Goal: Task Accomplishment & Management: Complete application form

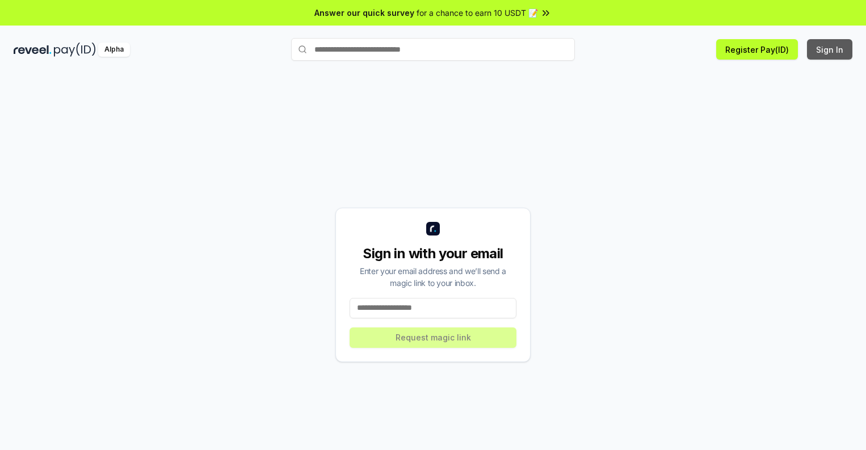
click at [830, 49] on button "Sign In" at bounding box center [829, 49] width 45 height 20
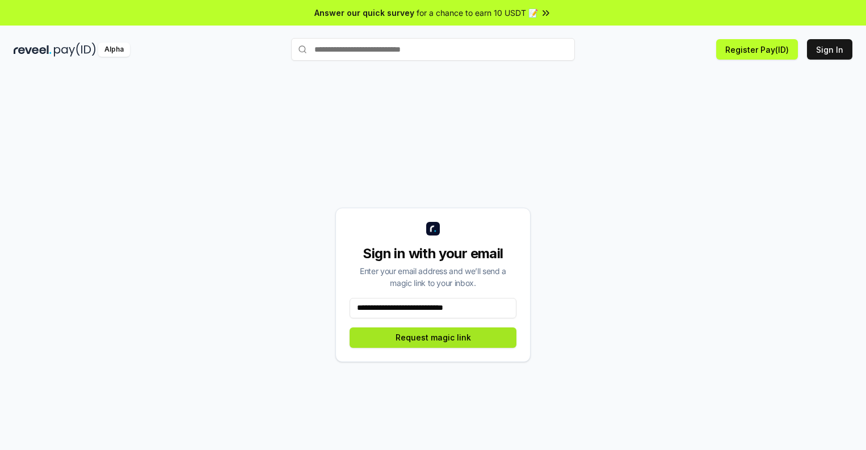
type input "**********"
click at [433, 337] on button "Request magic link" at bounding box center [433, 337] width 167 height 20
